Goal: Navigation & Orientation: Find specific page/section

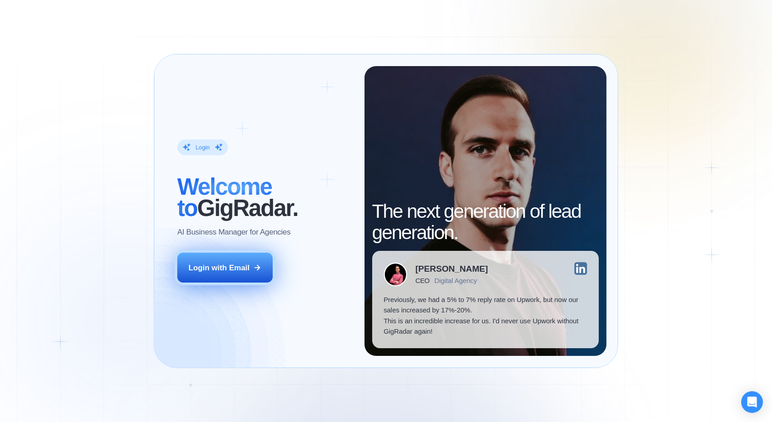
click at [233, 270] on div "Login with Email" at bounding box center [219, 267] width 61 height 10
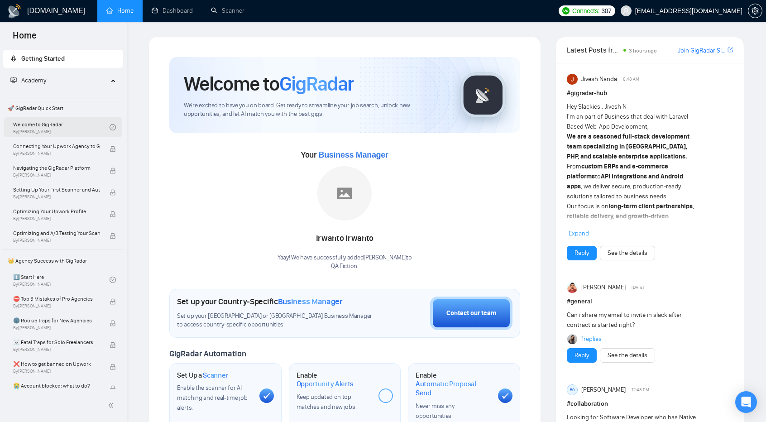
click at [43, 129] on link "Welcome to GigRadar By Vlad Timinsky" at bounding box center [61, 127] width 96 height 20
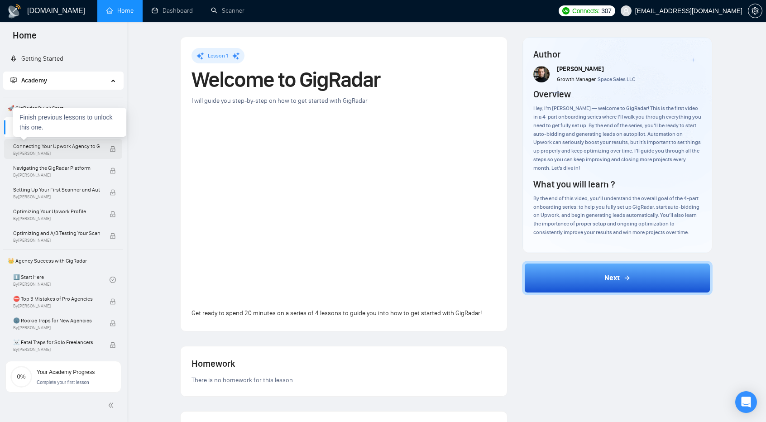
click at [51, 151] on span "By Vlad Timinsky" at bounding box center [56, 153] width 87 height 5
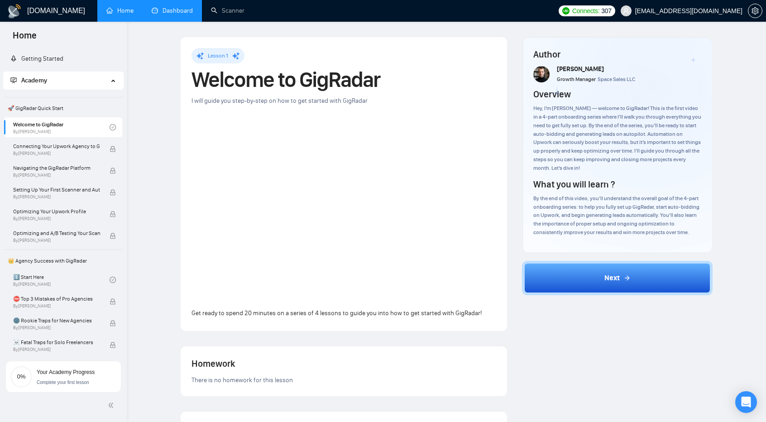
click at [180, 10] on link "Dashboard" at bounding box center [172, 11] width 41 height 8
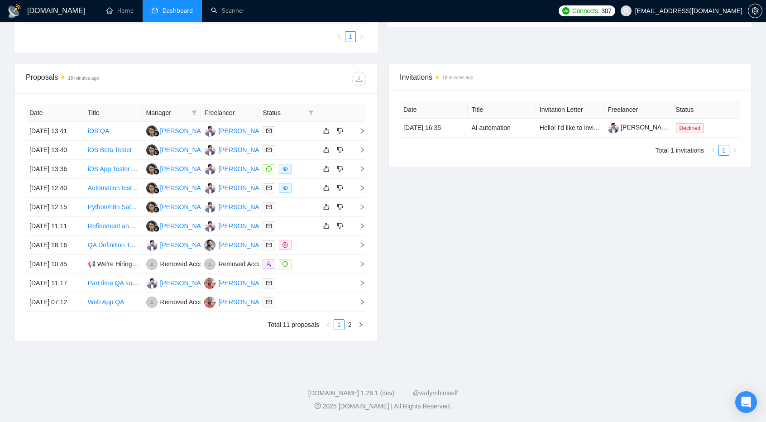
scroll to position [309, 0]
click at [360, 327] on icon "right" at bounding box center [360, 324] width 5 height 5
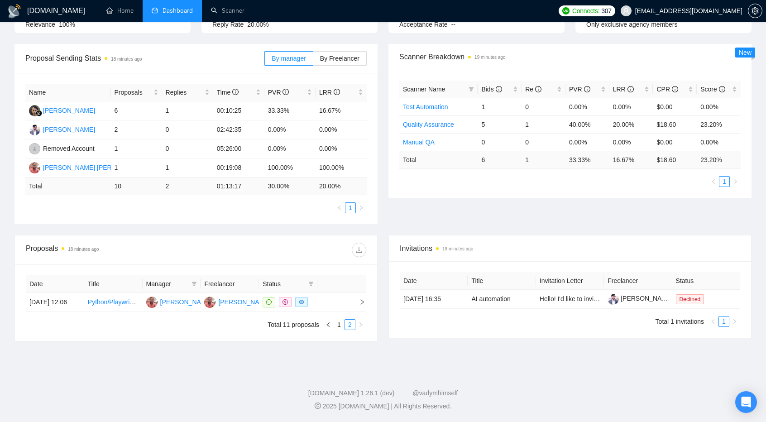
scroll to position [124, 0]
click at [339, 326] on link "1" at bounding box center [339, 324] width 10 height 10
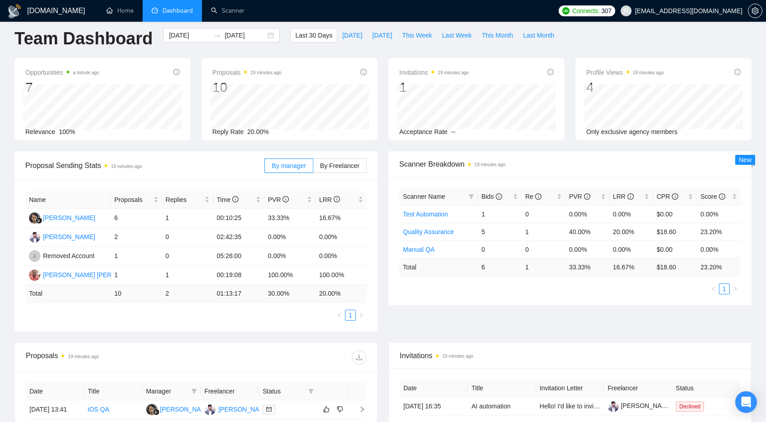
scroll to position [0, 0]
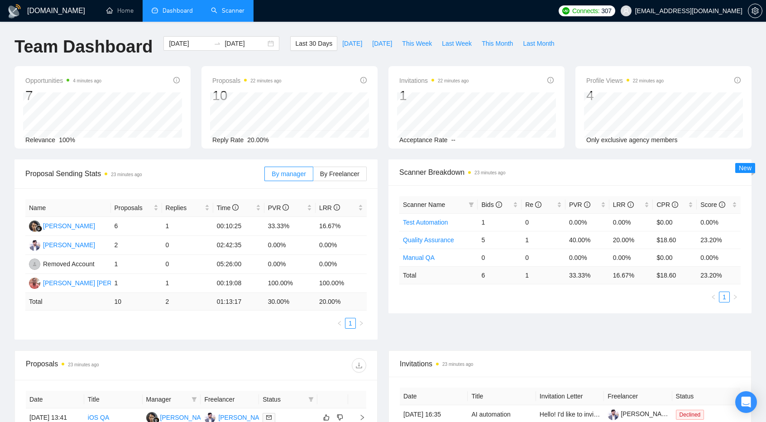
click at [234, 8] on link "Scanner" at bounding box center [227, 11] width 33 height 8
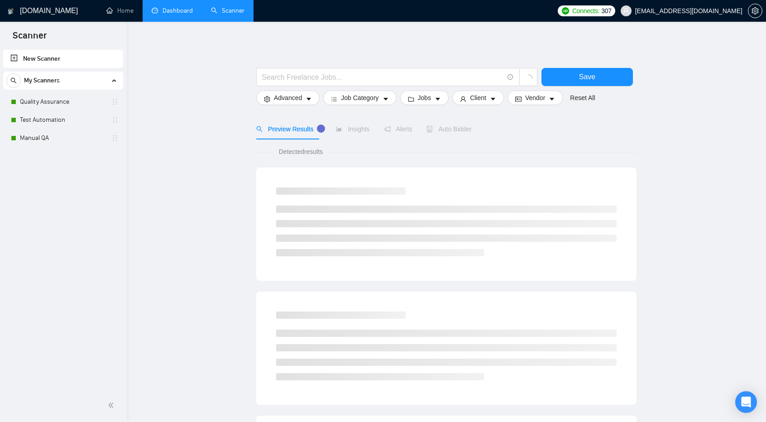
click at [184, 9] on link "Dashboard" at bounding box center [172, 11] width 41 height 8
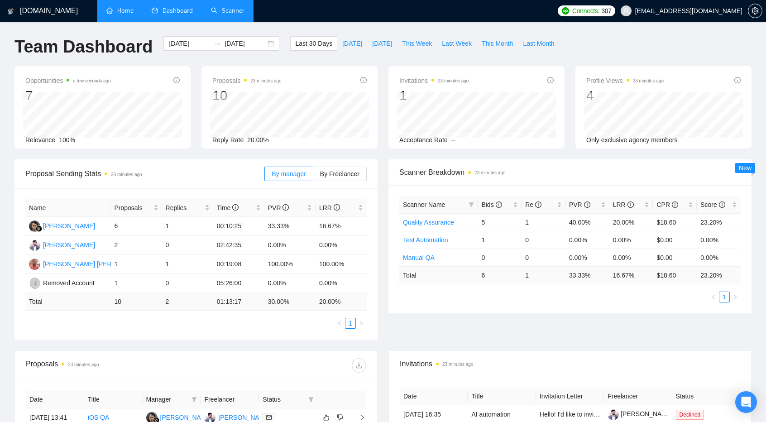
click at [124, 10] on link "Home" at bounding box center [119, 11] width 27 height 8
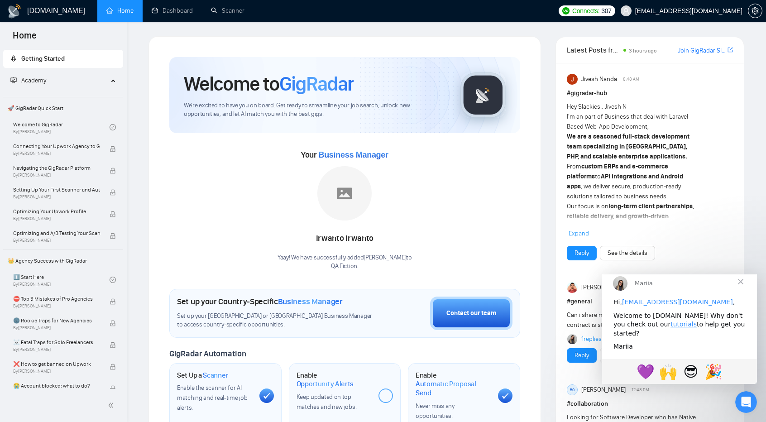
click at [738, 294] on span "Close" at bounding box center [740, 281] width 33 height 33
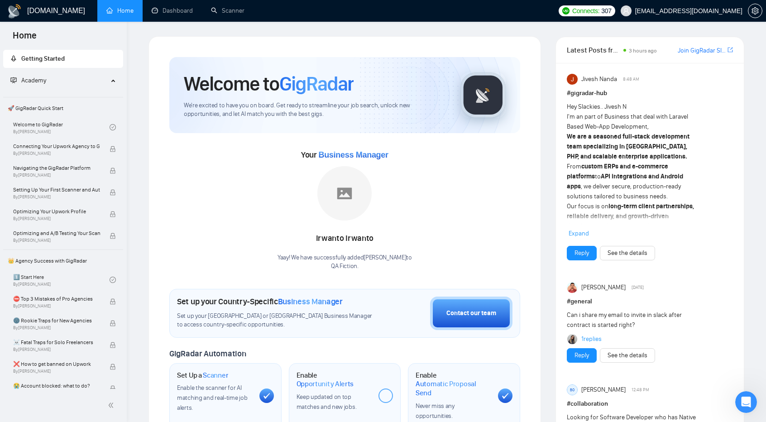
click at [57, 6] on h1 "GigRadar.io" at bounding box center [56, 11] width 58 height 22
click at [708, 49] on link "Join GigRadar Slack Community" at bounding box center [701, 51] width 48 height 10
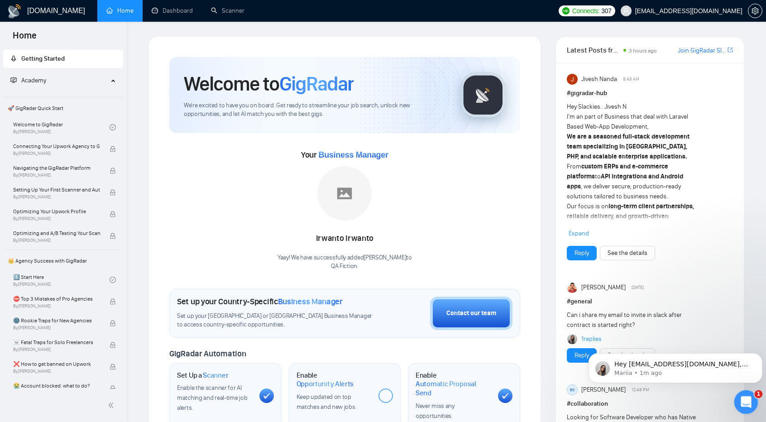
click at [743, 397] on icon "Open Intercom Messenger" at bounding box center [744, 400] width 15 height 15
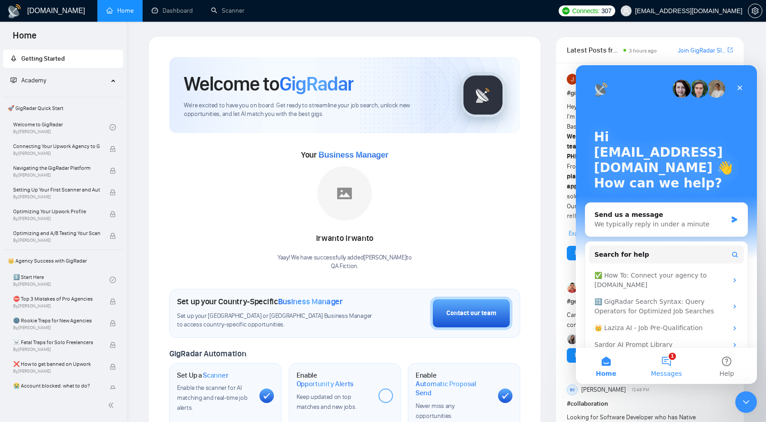
click at [668, 362] on button "1 Messages" at bounding box center [666, 366] width 60 height 36
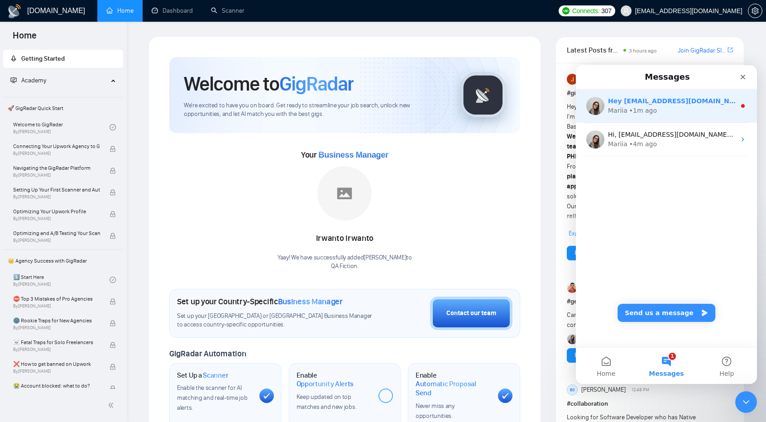
click at [652, 108] on div "• 1m ago" at bounding box center [643, 111] width 28 height 10
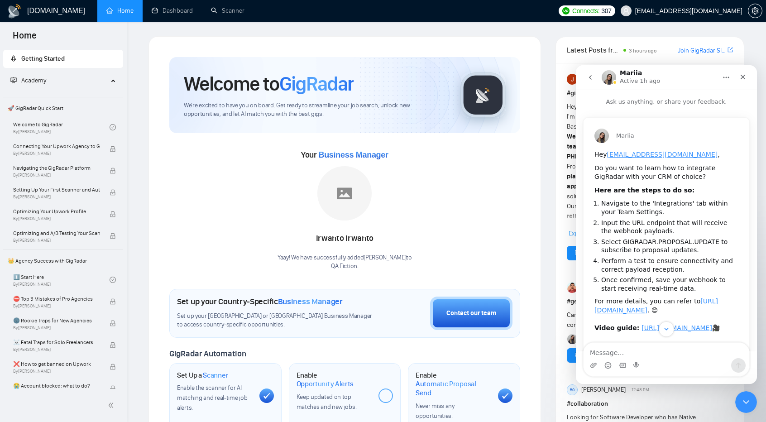
click at [591, 78] on icon "go back" at bounding box center [589, 77] width 7 height 7
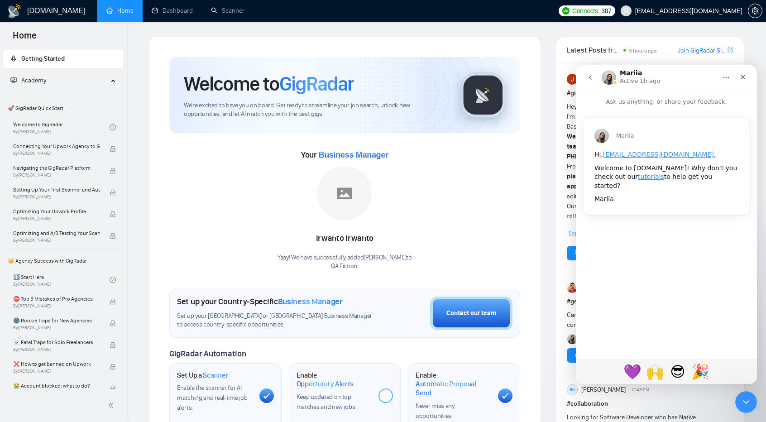
click at [594, 77] on button "go back" at bounding box center [589, 77] width 17 height 17
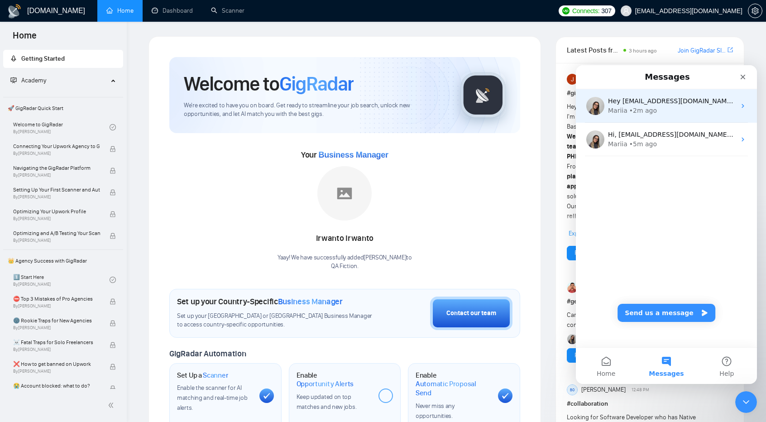
click at [648, 106] on div "• 2m ago" at bounding box center [643, 111] width 28 height 10
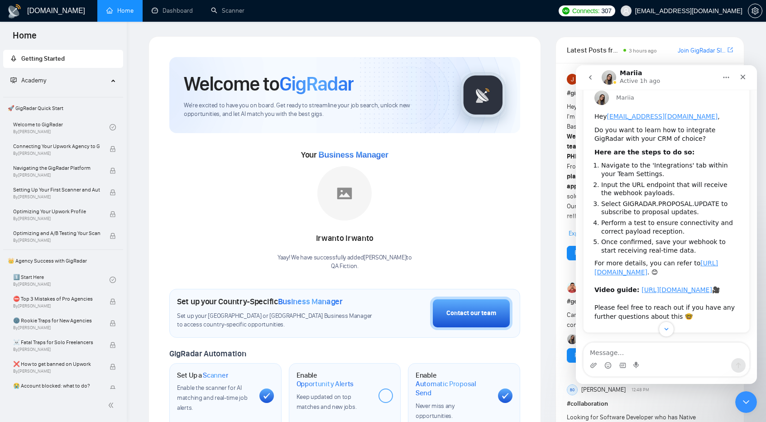
scroll to position [52, 0]
click at [171, 14] on link "Dashboard" at bounding box center [172, 11] width 41 height 8
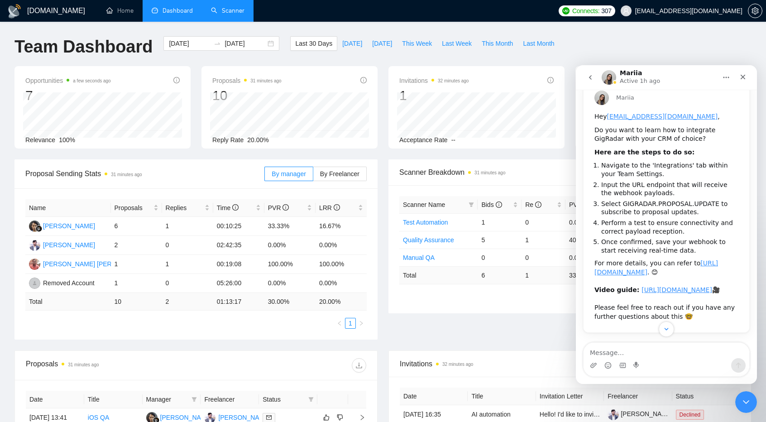
click at [229, 9] on link "Scanner" at bounding box center [227, 11] width 33 height 8
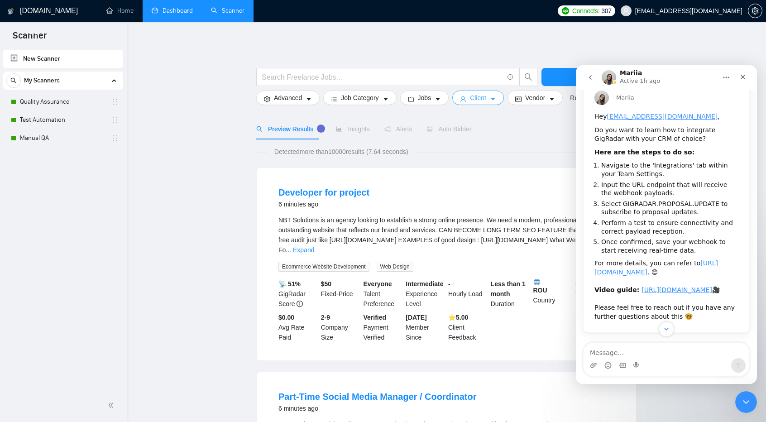
click at [491, 99] on icon "caret-down" at bounding box center [493, 99] width 5 height 3
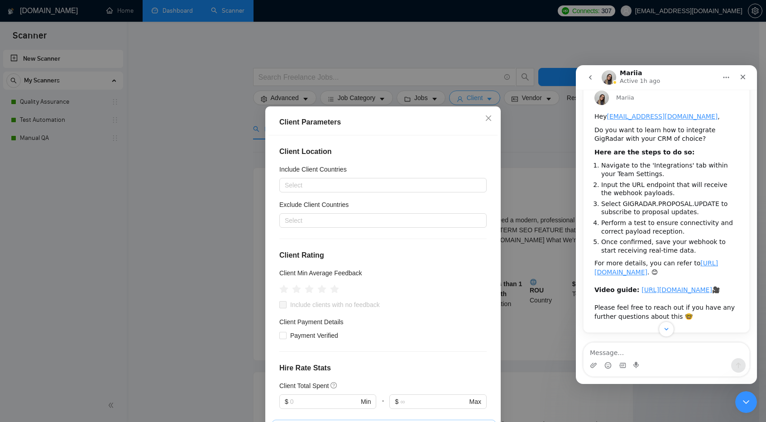
click at [489, 99] on div "Client Parameters Client Location Include Client Countries Select Exclude Clien…" at bounding box center [383, 211] width 766 height 422
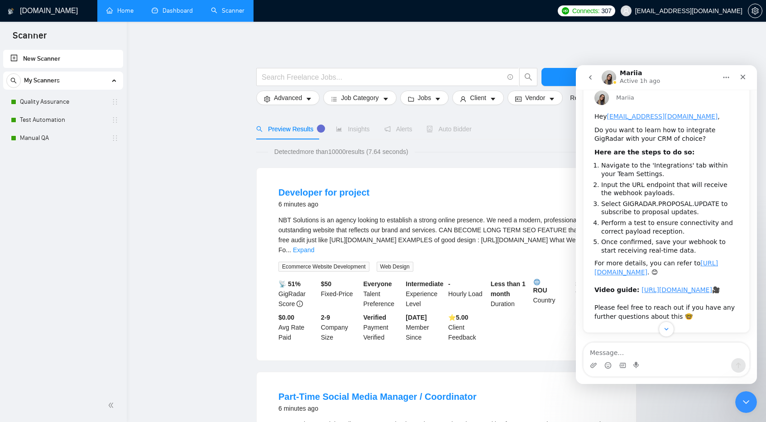
click at [129, 10] on link "Home" at bounding box center [119, 11] width 27 height 8
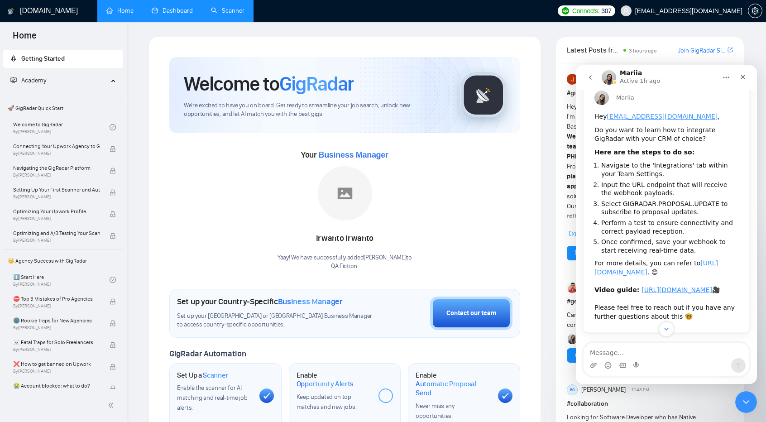
click at [748, 77] on div "Close" at bounding box center [742, 77] width 16 height 16
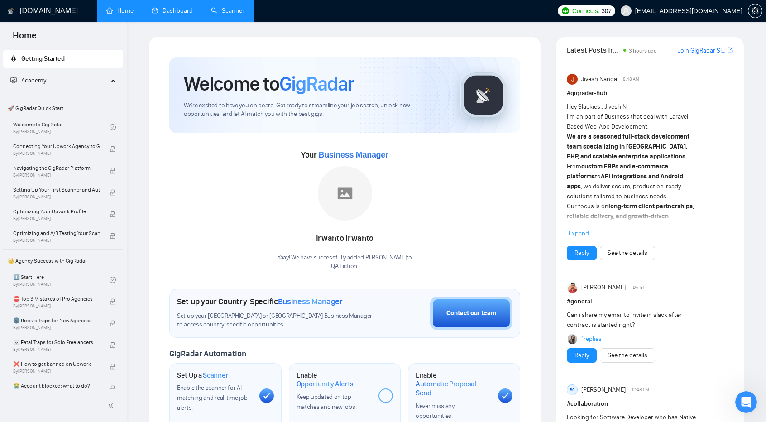
scroll to position [81, 0]
click at [755, 12] on icon "setting" at bounding box center [754, 10] width 7 height 7
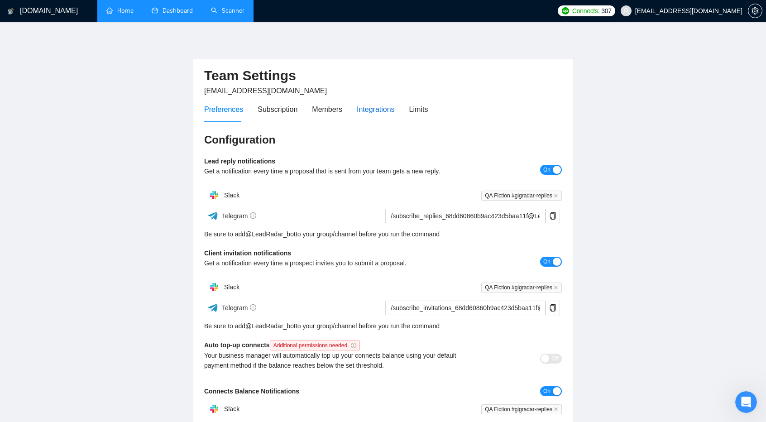
click at [385, 110] on div "Integrations" at bounding box center [376, 109] width 38 height 11
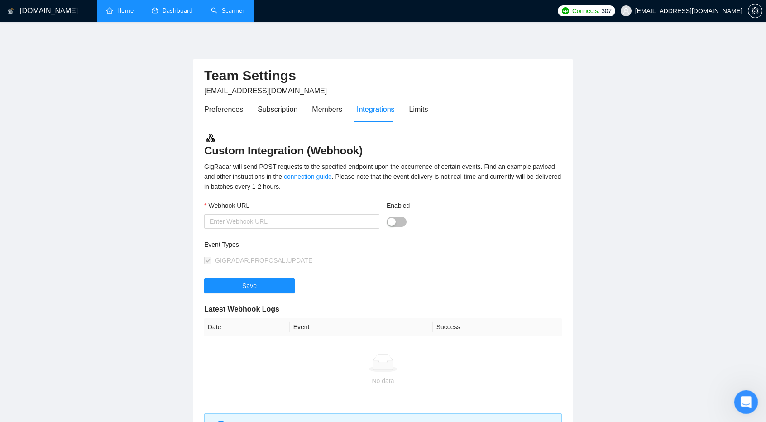
click at [742, 396] on icon "Open Intercom Messenger" at bounding box center [744, 400] width 15 height 15
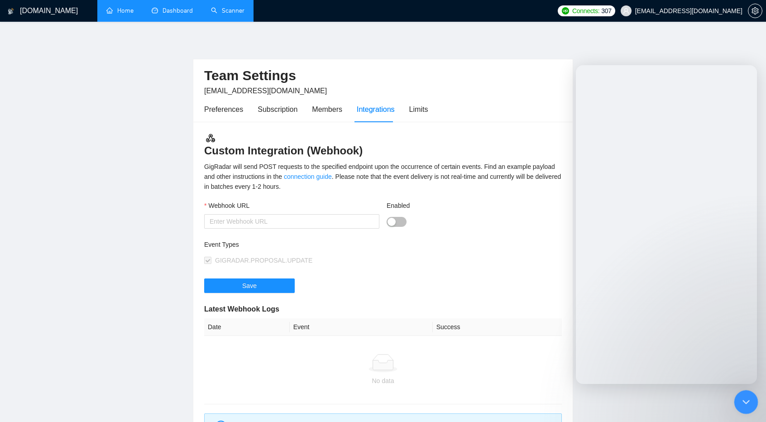
scroll to position [81, 0]
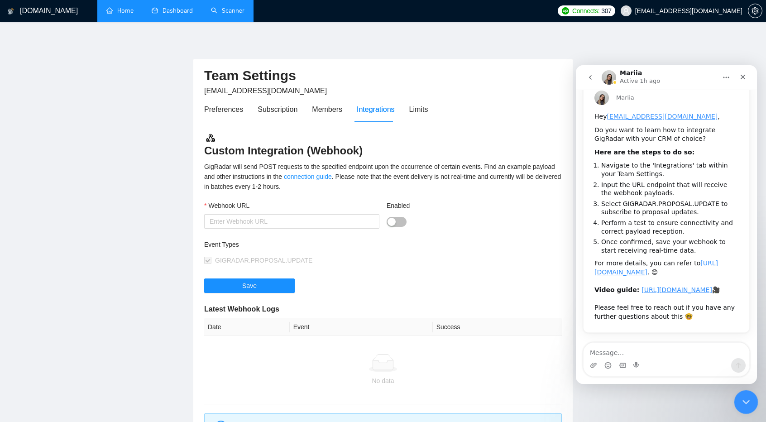
click at [742, 396] on icon "Close Intercom Messenger" at bounding box center [744, 400] width 11 height 11
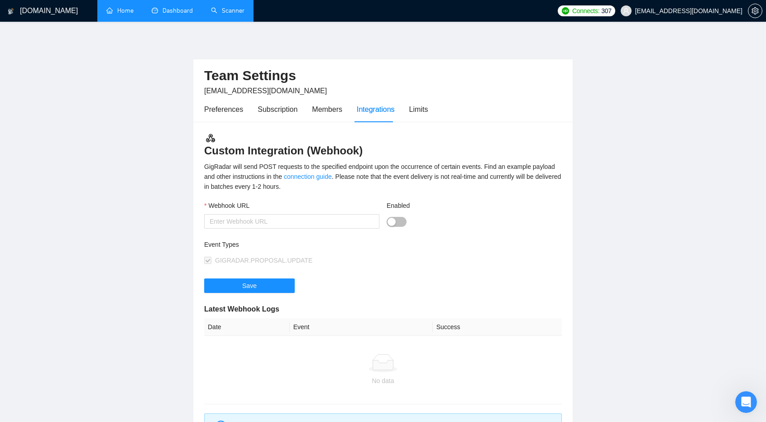
click at [123, 12] on link "Home" at bounding box center [119, 11] width 27 height 8
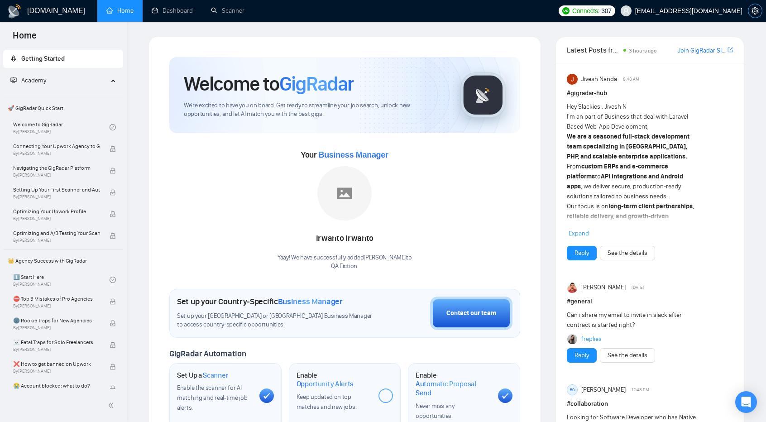
click at [751, 11] on icon "setting" at bounding box center [754, 10] width 7 height 7
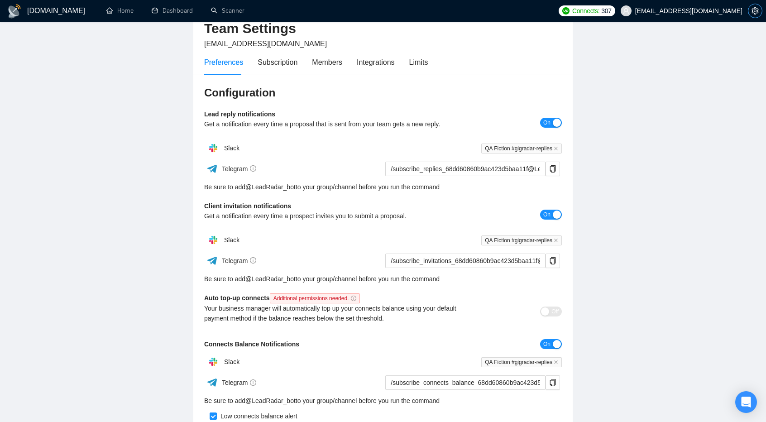
scroll to position [15, 0]
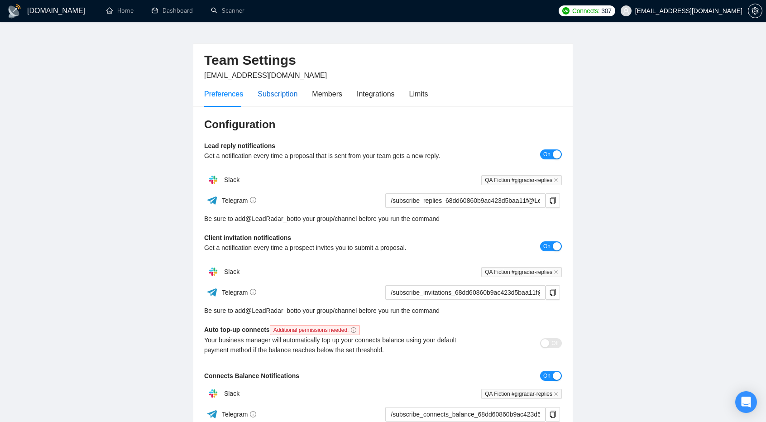
click at [286, 93] on div "Subscription" at bounding box center [277, 93] width 40 height 11
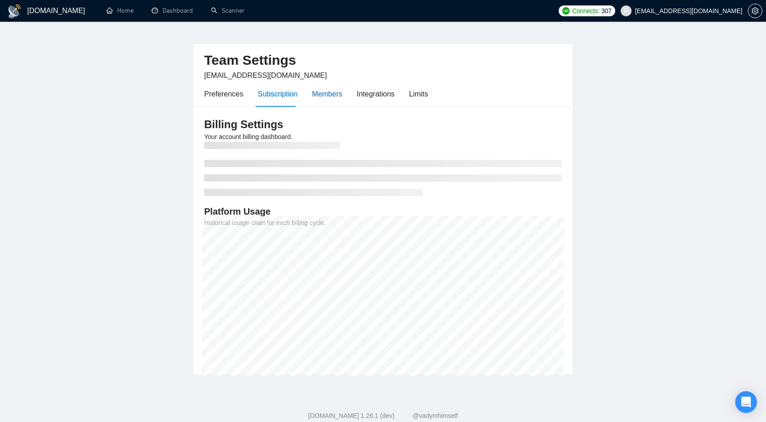
click at [326, 92] on div "Members" at bounding box center [327, 93] width 30 height 11
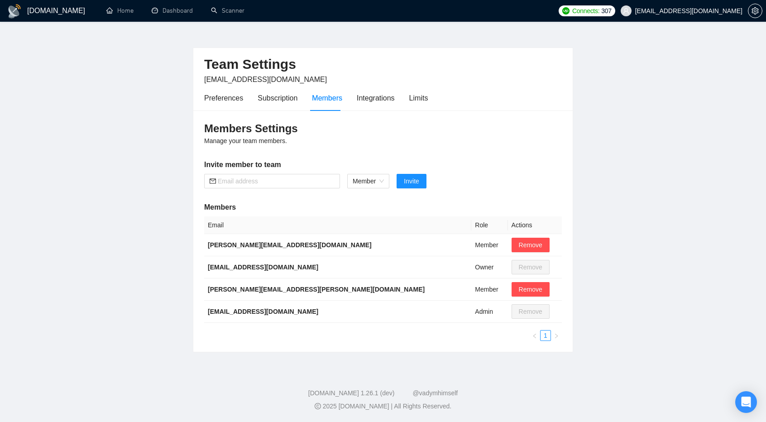
scroll to position [11, 0]
click at [380, 97] on div "Integrations" at bounding box center [376, 98] width 38 height 11
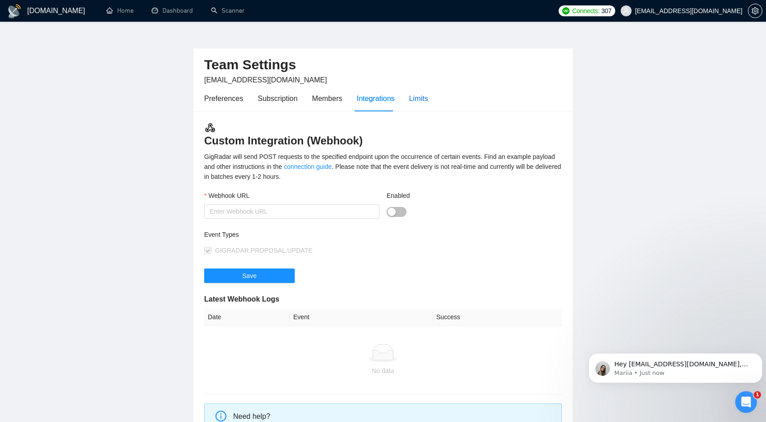
click at [409, 97] on div "Limits" at bounding box center [418, 98] width 19 height 11
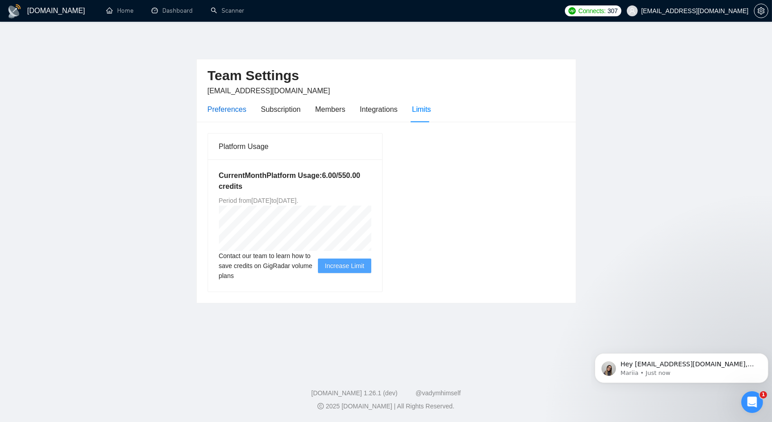
click at [234, 111] on div "Preferences" at bounding box center [227, 109] width 39 height 11
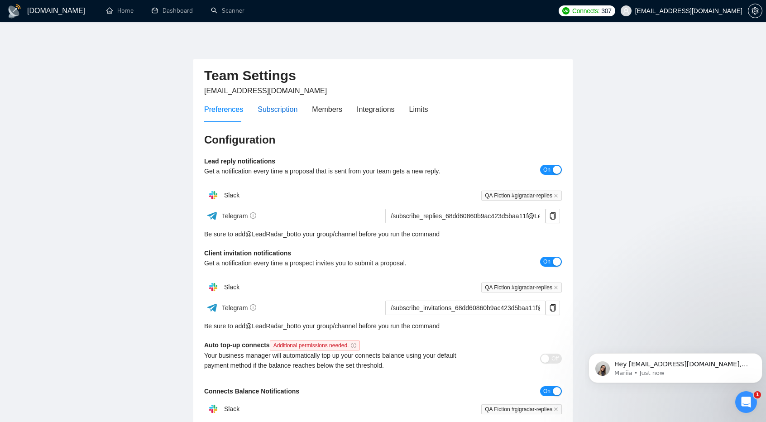
click at [286, 105] on div "Subscription" at bounding box center [277, 109] width 40 height 11
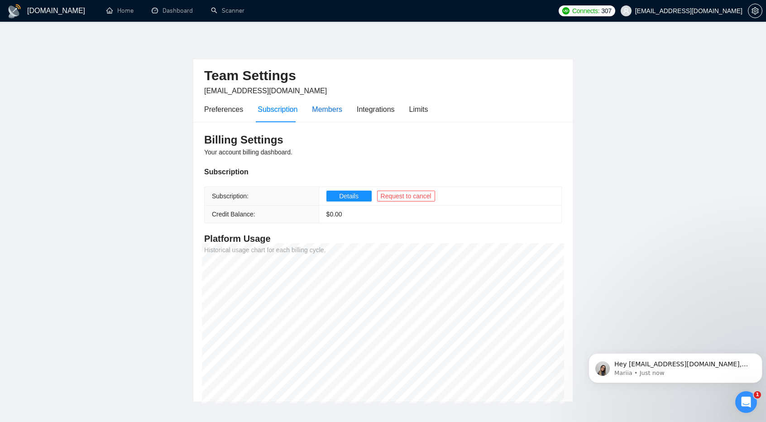
click at [324, 111] on div "Members" at bounding box center [327, 109] width 30 height 11
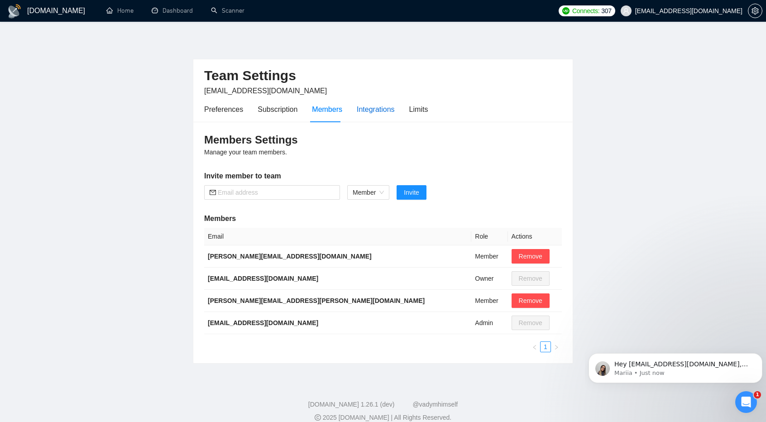
click at [372, 110] on div "Integrations" at bounding box center [376, 109] width 38 height 11
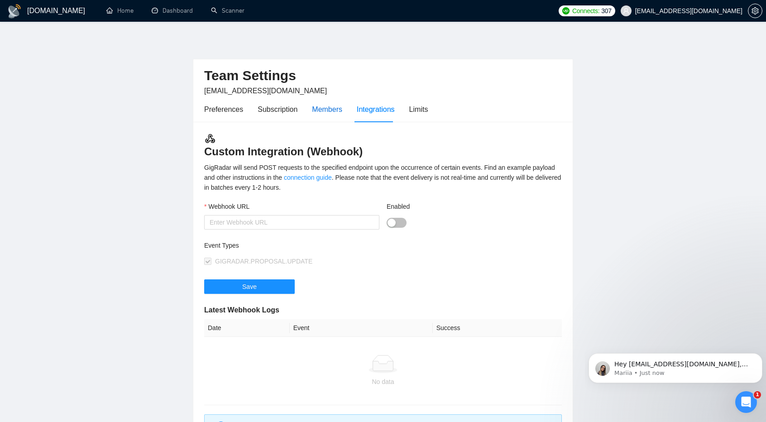
click at [335, 107] on div "Members" at bounding box center [327, 109] width 30 height 11
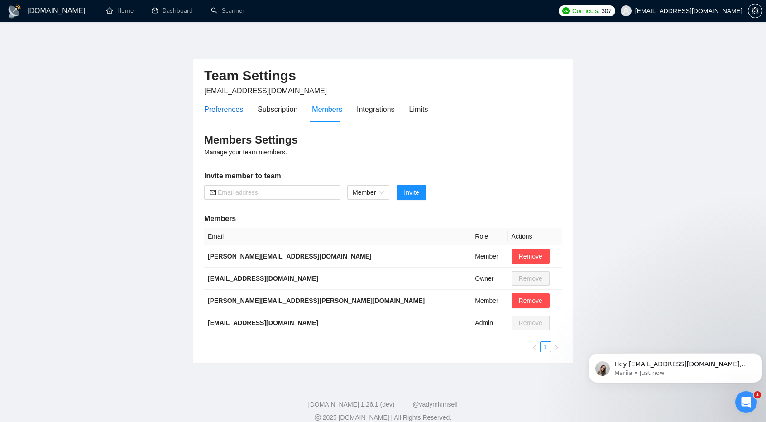
click at [216, 106] on div "Preferences" at bounding box center [223, 109] width 39 height 11
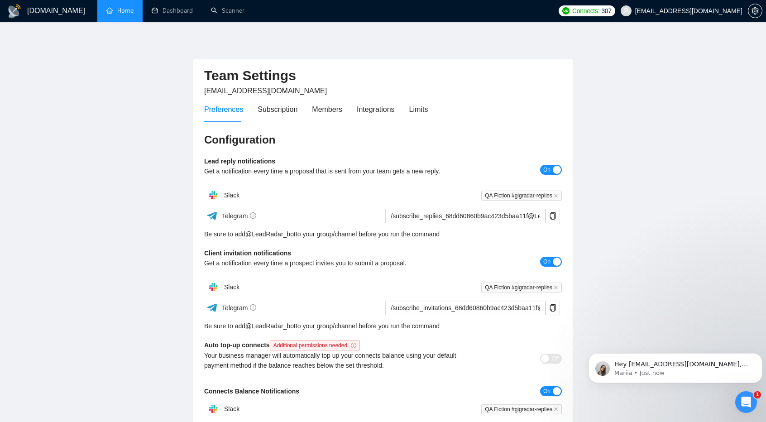
click at [125, 12] on link "Home" at bounding box center [119, 11] width 27 height 8
